Goal: Information Seeking & Learning: Learn about a topic

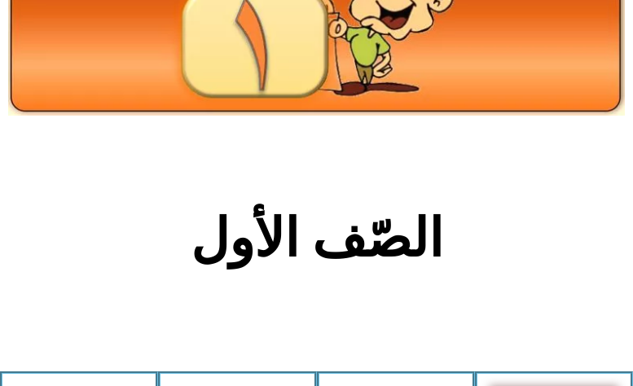
scroll to position [408, 0]
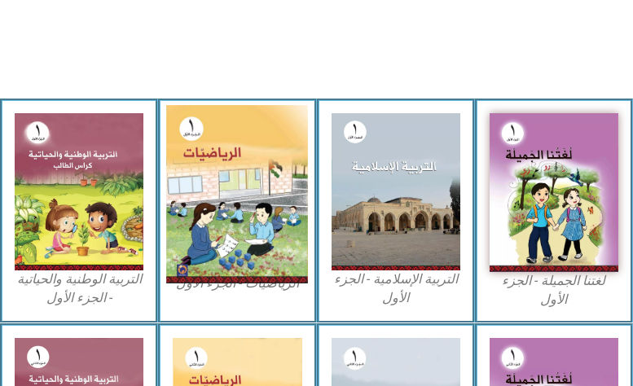
click at [222, 178] on img at bounding box center [237, 194] width 142 height 178
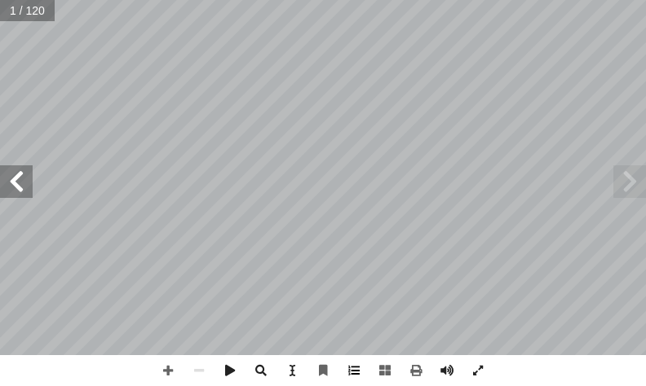
click at [356, 371] on span at bounding box center [353, 370] width 31 height 31
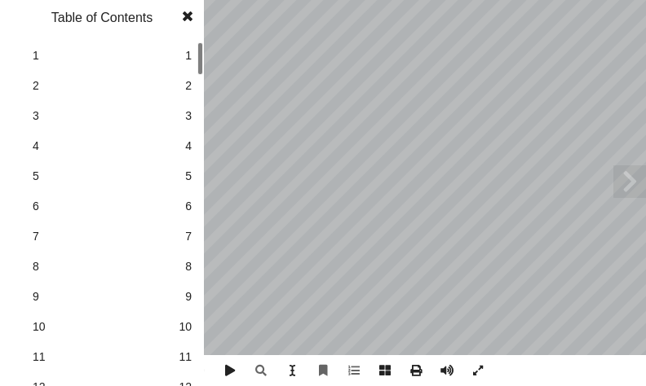
click at [201, 94] on div "1 1 2 2 3 3 4 4 5 5 6 6 7 7 8 8 9 9 10 10 11 11 12 12 13 13 14 14 15 15 16 16 1…" at bounding box center [102, 214] width 204 height 346
click at [198, 73] on div at bounding box center [200, 58] width 6 height 33
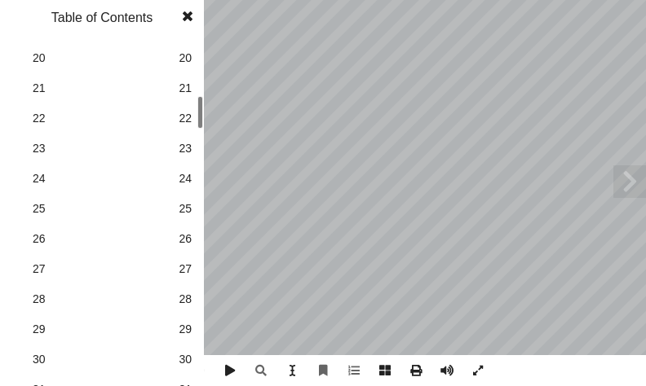
click at [191, 357] on span "30" at bounding box center [185, 359] width 13 height 17
click at [182, 327] on span "29" at bounding box center [185, 329] width 13 height 17
click at [190, 17] on span at bounding box center [187, 16] width 29 height 33
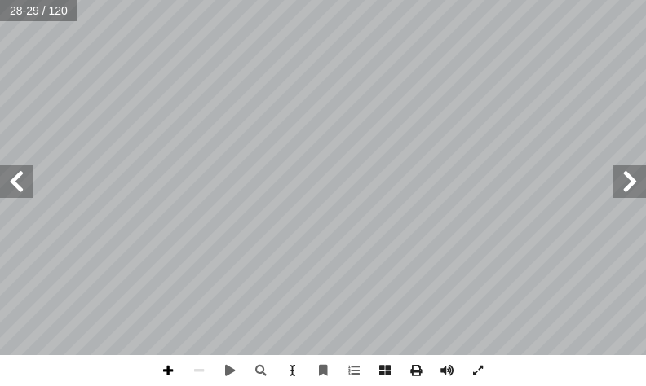
click at [167, 370] on span at bounding box center [167, 370] width 31 height 31
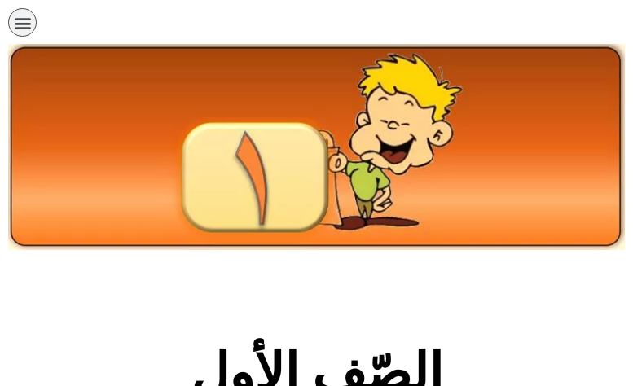
scroll to position [326, 0]
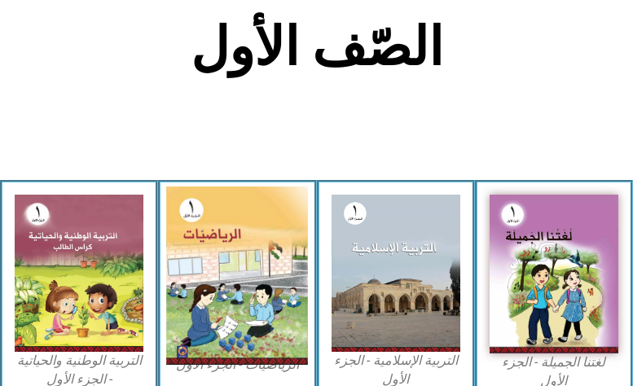
click at [245, 283] on img at bounding box center [237, 276] width 142 height 178
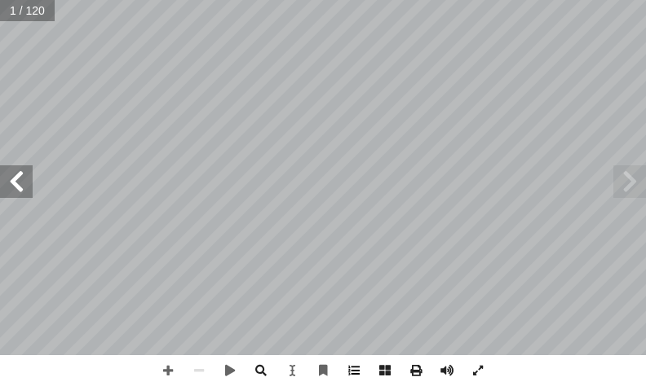
click at [352, 374] on span at bounding box center [353, 370] width 31 height 31
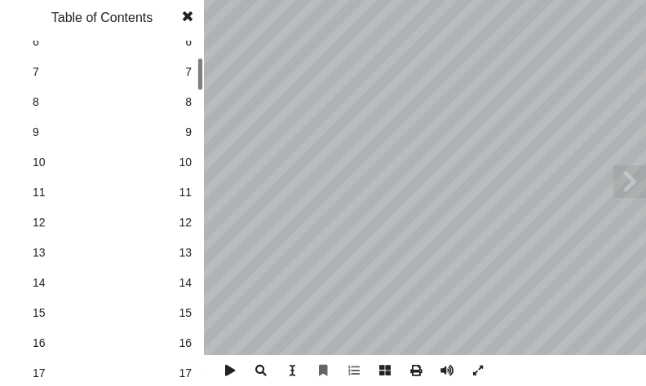
click at [208, 43] on div "الرياضيات ليف: أ ا فريق الت ا) ً د. فطين مسعد (منسق . قيس شبانة أ ا .نايف اشتية…" at bounding box center [323, 193] width 646 height 386
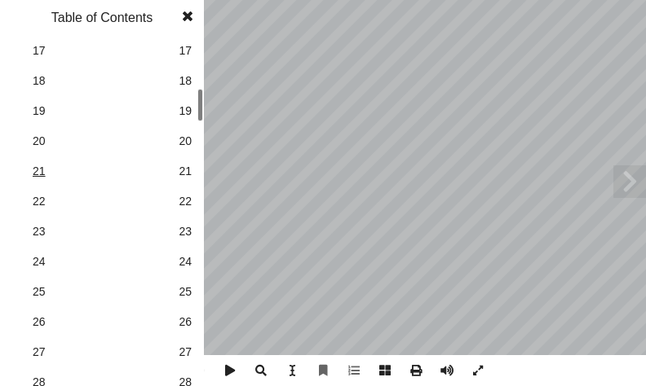
click at [233, 147] on div "الرياضيات ليف: أ ا فريق الت ا) ً د. فطين مسعد (منسق . قيس شبانة أ ا .نايف اشتية…" at bounding box center [323, 193] width 646 height 386
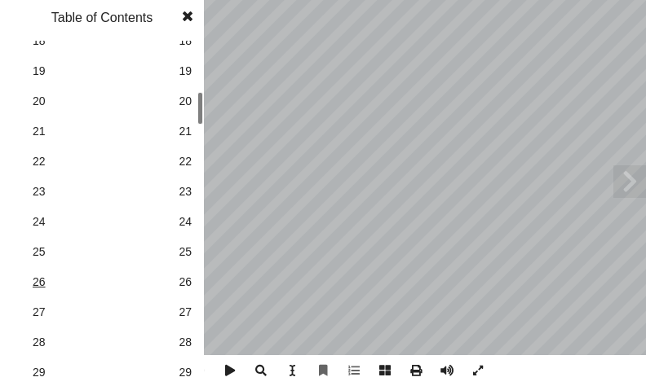
click at [140, 274] on span "26" at bounding box center [102, 282] width 139 height 17
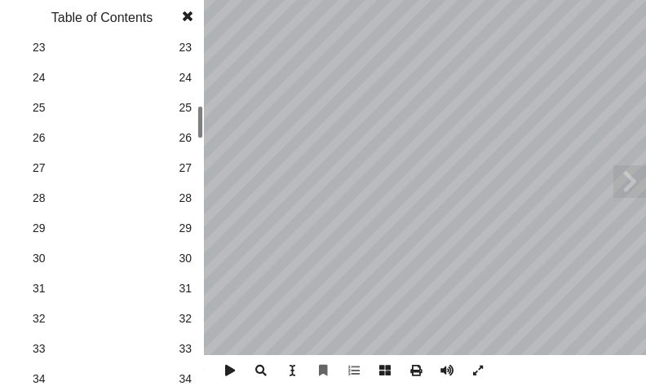
click at [179, 229] on span "29" at bounding box center [185, 228] width 13 height 17
click at [636, 190] on span at bounding box center [629, 181] width 33 height 33
click at [630, 186] on span at bounding box center [629, 181] width 33 height 33
drag, startPoint x: 186, startPoint y: 20, endPoint x: 183, endPoint y: 29, distance: 9.3
click at [183, 29] on span at bounding box center [187, 16] width 29 height 33
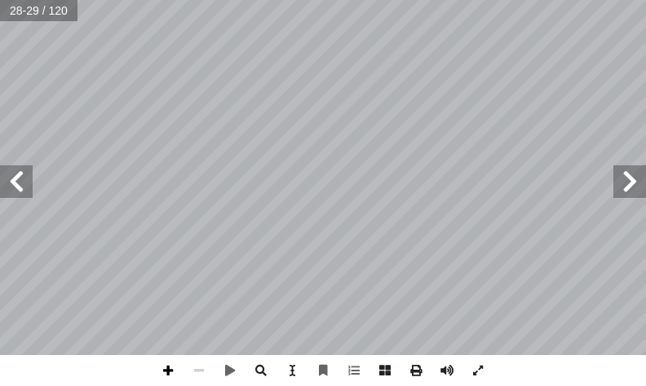
click at [171, 372] on span at bounding box center [167, 370] width 31 height 31
click at [28, 183] on span at bounding box center [16, 181] width 33 height 33
click at [22, 177] on span at bounding box center [16, 181] width 33 height 33
click at [21, 180] on span at bounding box center [16, 181] width 33 height 33
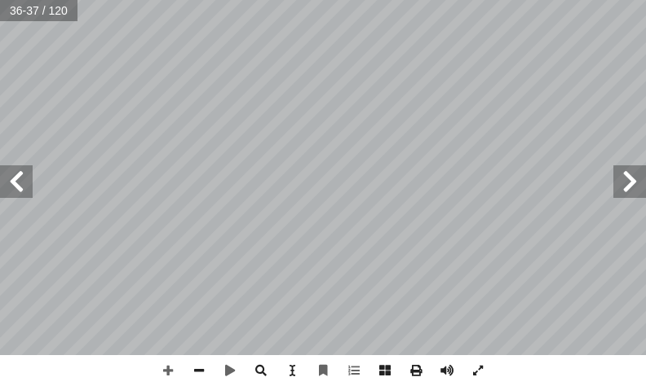
click at [628, 187] on span at bounding box center [629, 181] width 33 height 33
click at [230, 110] on html "الصفحة الرئيسية الصف الأول الصف الثاني الصف الثالث الصف الرابع الصف الخامس الصف…" at bounding box center [323, 55] width 646 height 110
